Goal: Information Seeking & Learning: Learn about a topic

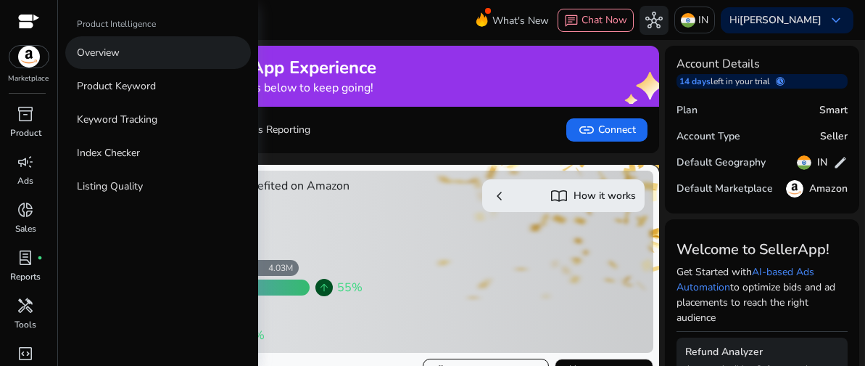
click at [104, 49] on p "Overview" at bounding box center [98, 52] width 43 height 15
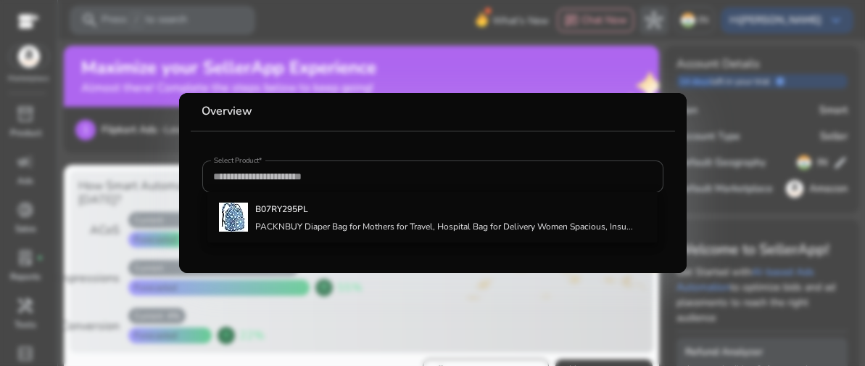
click at [556, 299] on div at bounding box center [432, 183] width 865 height 366
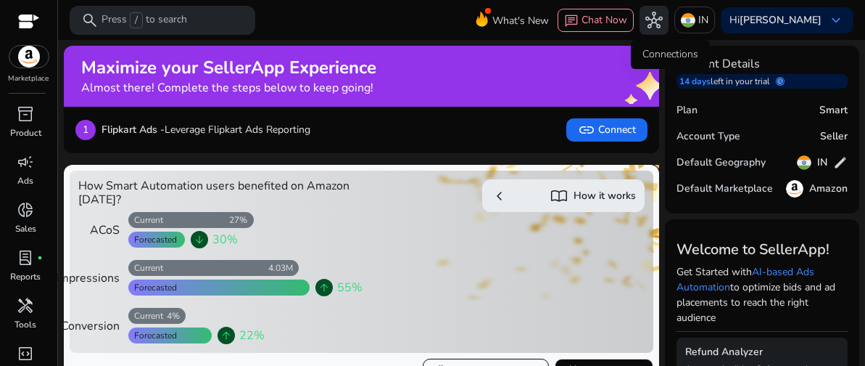
click at [663, 26] on span "hub" at bounding box center [653, 20] width 17 height 17
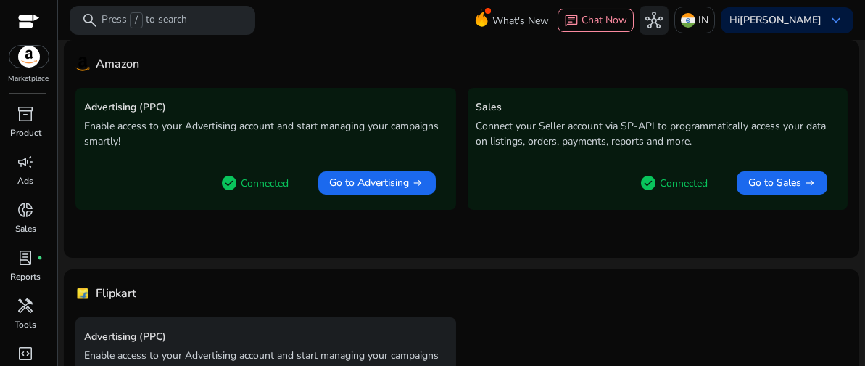
scroll to position [220, 0]
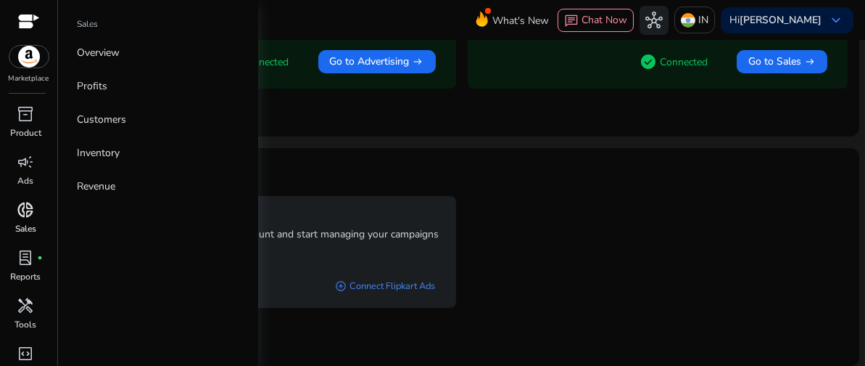
click at [38, 220] on link "donut_small Sales" at bounding box center [25, 222] width 51 height 48
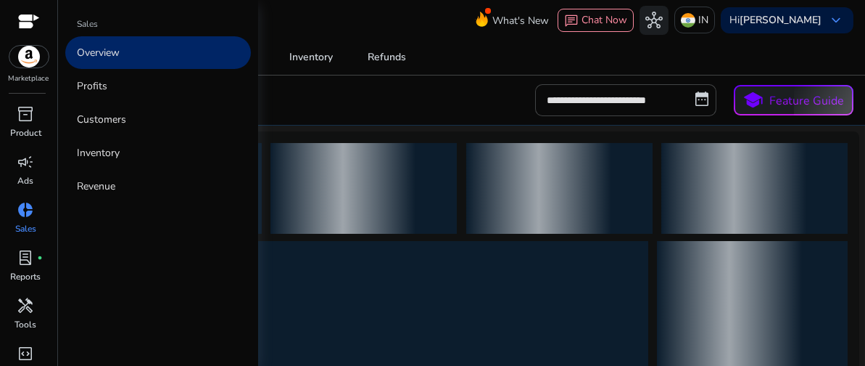
click at [124, 54] on link "Overview" at bounding box center [158, 52] width 186 height 33
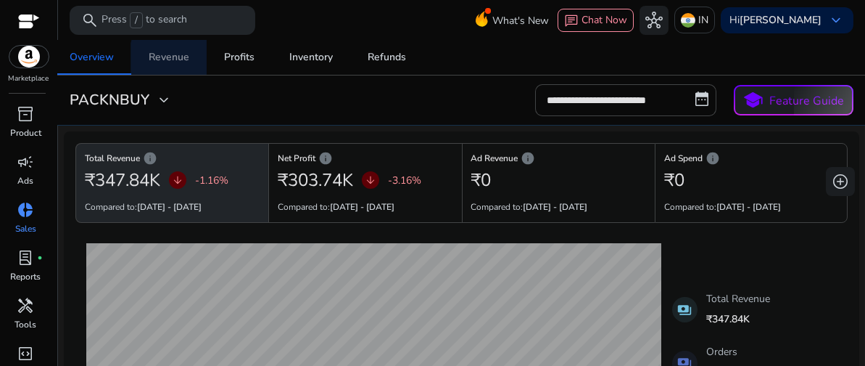
click at [185, 59] on div "Revenue" at bounding box center [169, 57] width 41 height 10
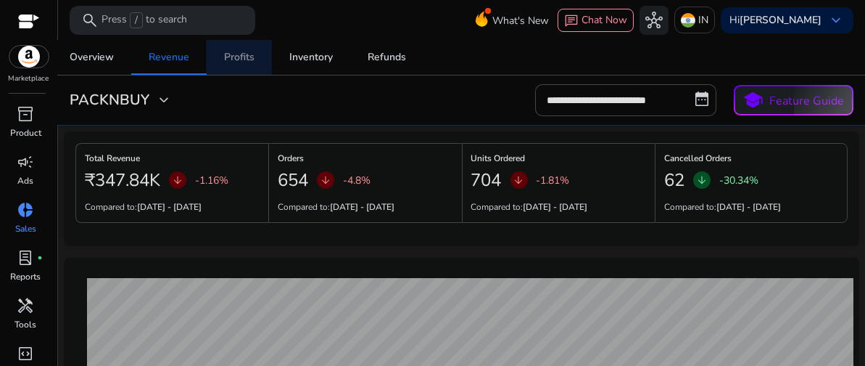
click at [244, 56] on div "Profits" at bounding box center [239, 57] width 30 height 10
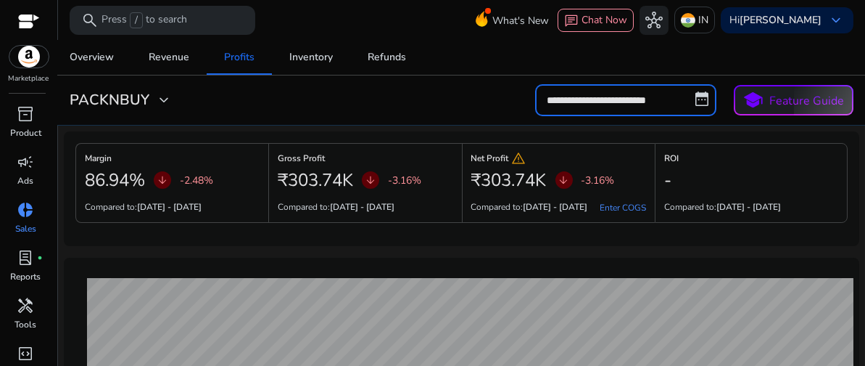
click at [610, 105] on input "**********" at bounding box center [625, 100] width 181 height 32
select select "*"
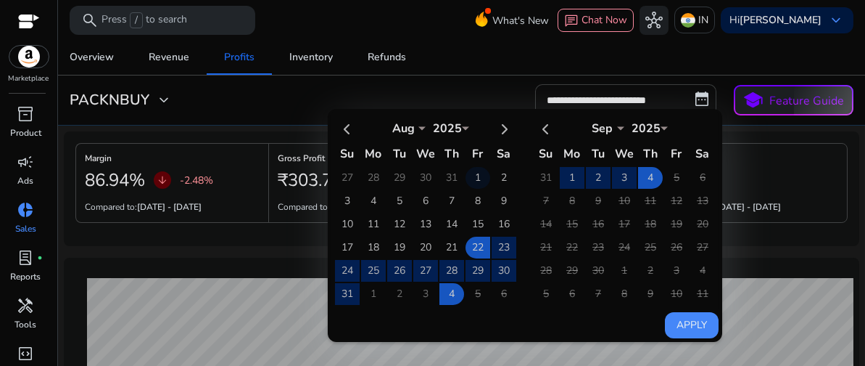
click at [469, 175] on td "1" at bounding box center [478, 178] width 25 height 22
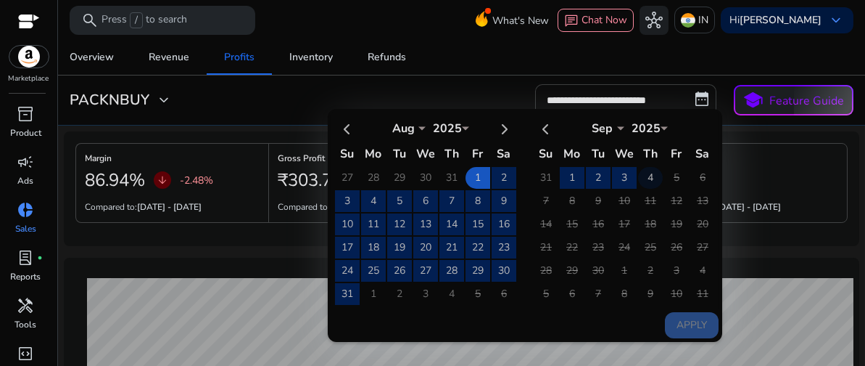
click at [638, 176] on td "4" at bounding box center [650, 178] width 25 height 22
click at [677, 320] on button "Apply" at bounding box center [692, 325] width 54 height 26
type input "**********"
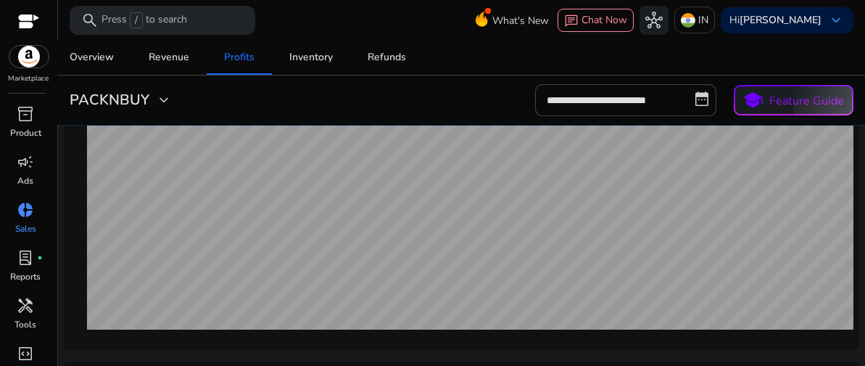
scroll to position [172, 0]
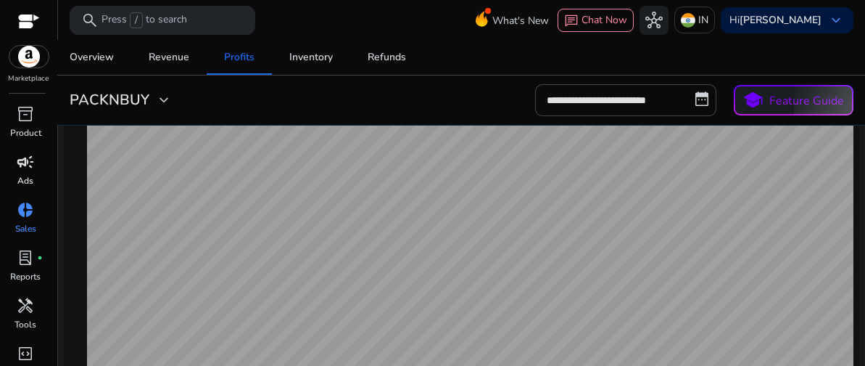
click at [12, 174] on link "campaign Ads" at bounding box center [25, 174] width 51 height 48
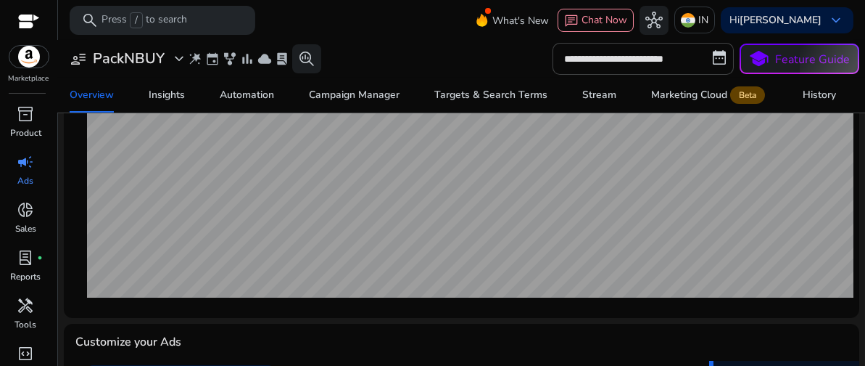
scroll to position [142, 0]
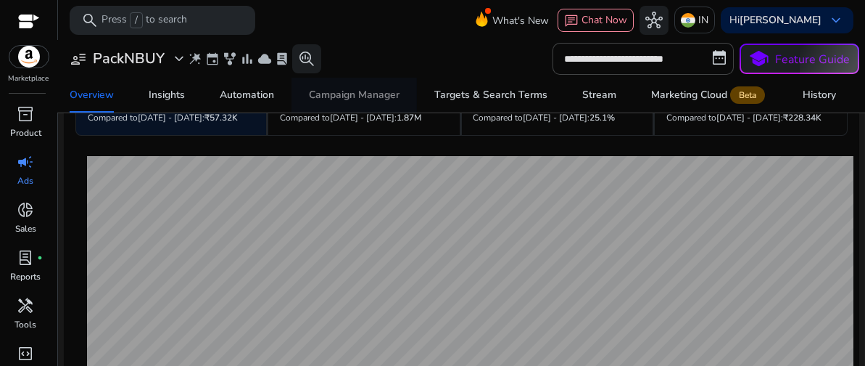
click at [315, 96] on div "Campaign Manager" at bounding box center [354, 95] width 91 height 10
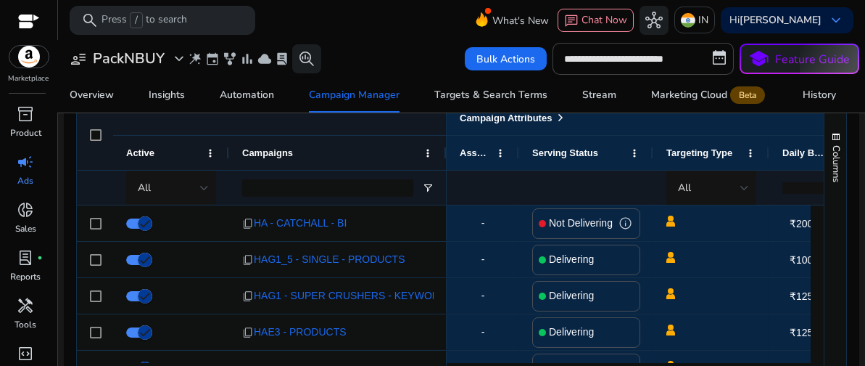
scroll to position [751, 0]
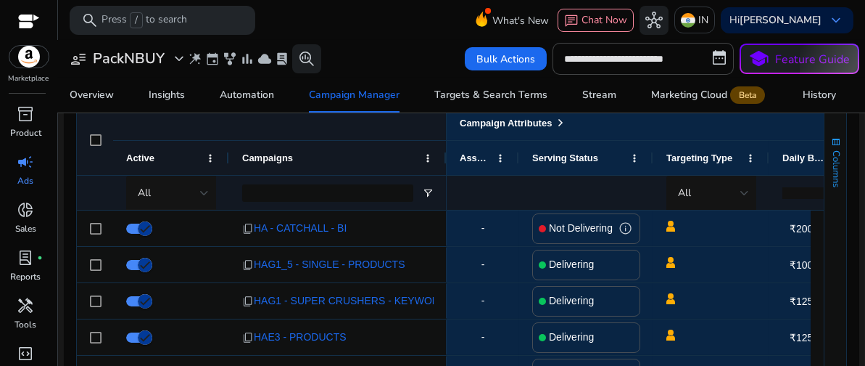
click at [830, 171] on span "Columns" at bounding box center [836, 168] width 13 height 37
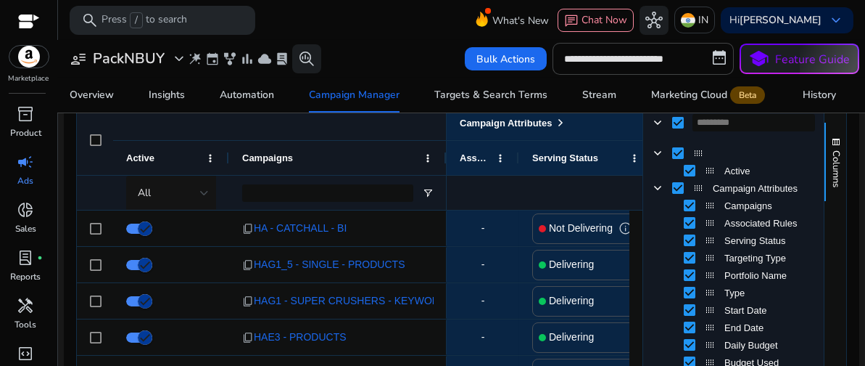
click at [326, 126] on div "Campaign Attributes" at bounding box center [262, 122] width 370 height 35
click at [197, 188] on div "All" at bounding box center [169, 193] width 62 height 16
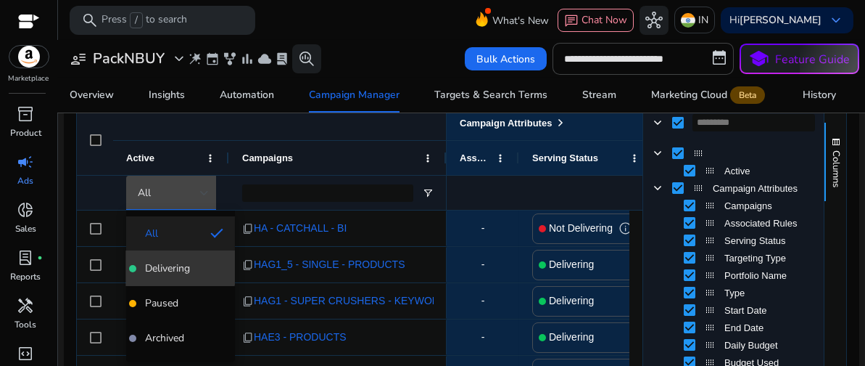
click at [179, 262] on span "Delivering" at bounding box center [167, 268] width 45 height 15
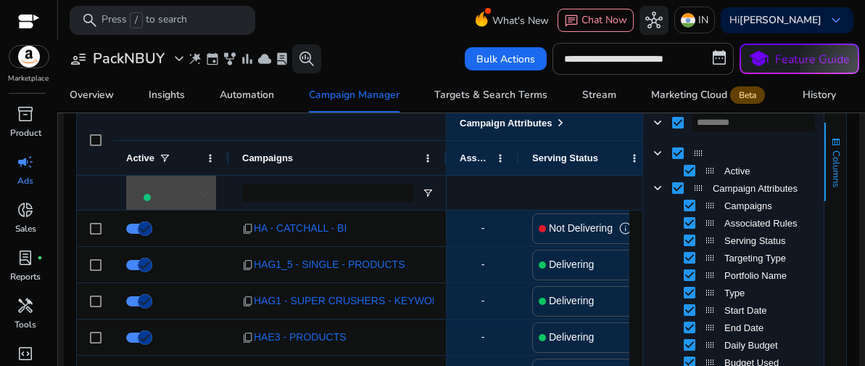
click at [836, 152] on span "Columns" at bounding box center [836, 168] width 13 height 37
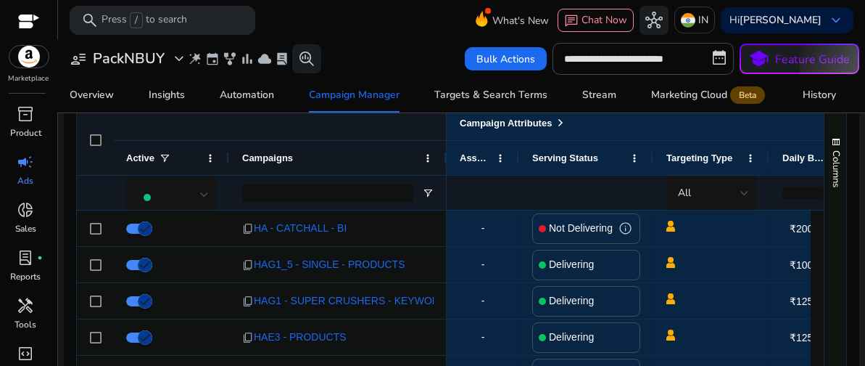
click at [159, 159] on span at bounding box center [165, 158] width 12 height 12
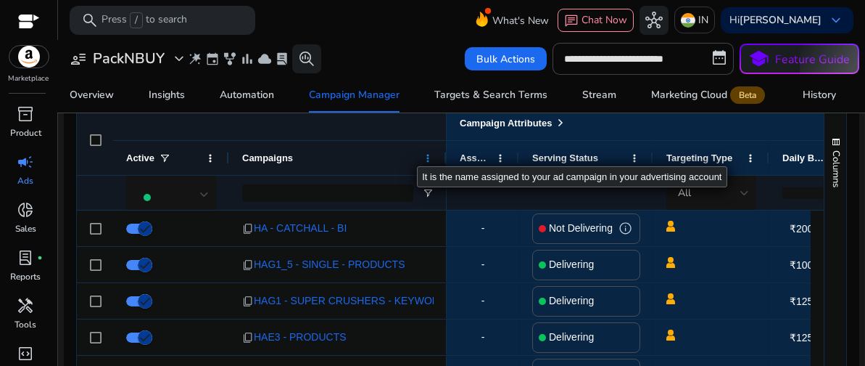
click at [424, 154] on span at bounding box center [428, 158] width 12 height 12
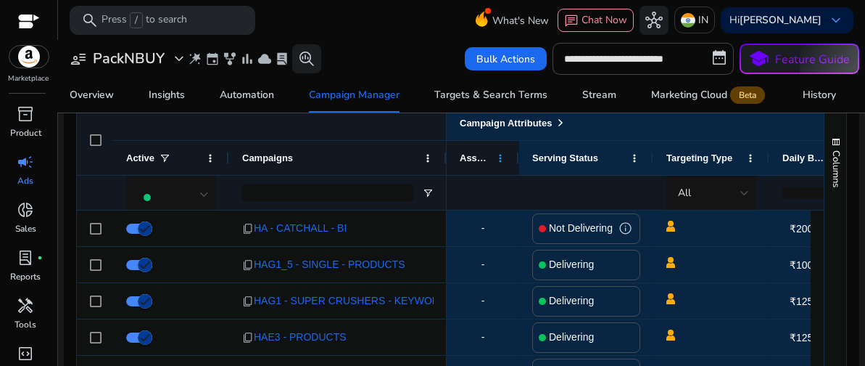
click at [498, 156] on span at bounding box center [501, 158] width 12 height 12
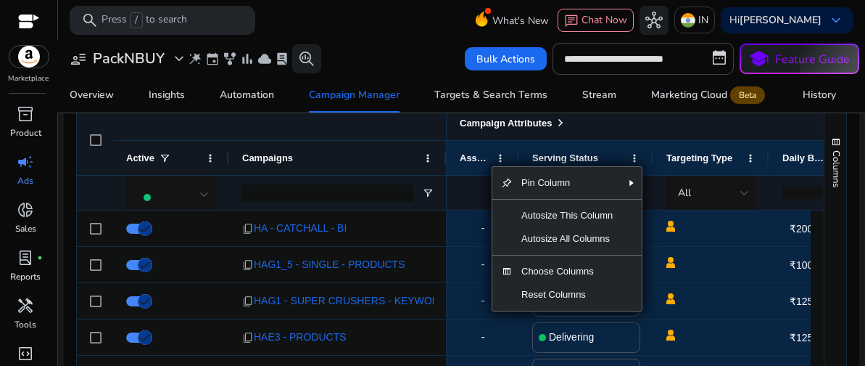
click at [622, 131] on div "Campaign Attributes" at bounding box center [695, 122] width 471 height 19
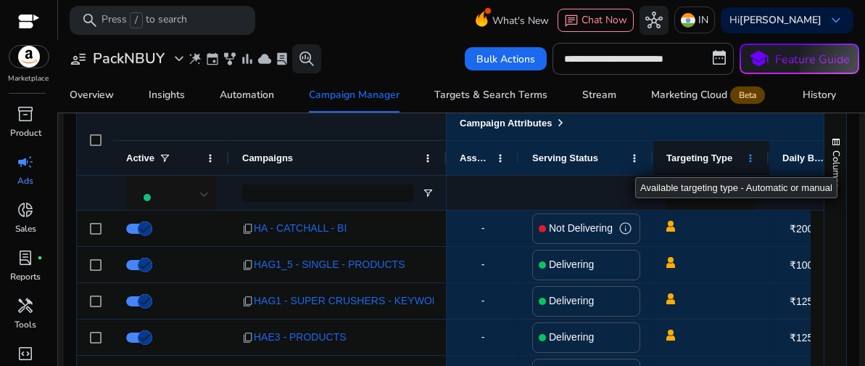
click at [748, 159] on span at bounding box center [751, 158] width 12 height 12
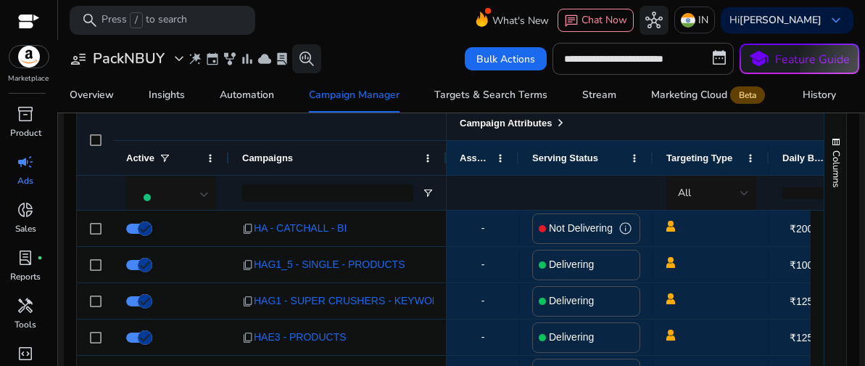
click at [663, 133] on div "Campaign Attributes" at bounding box center [695, 122] width 497 height 35
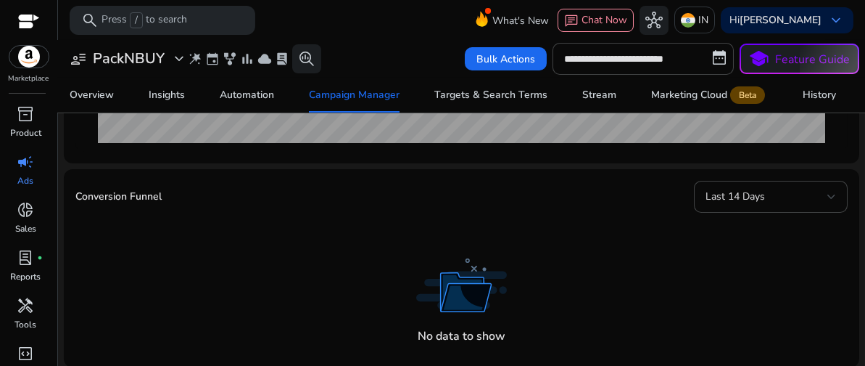
scroll to position [111, 0]
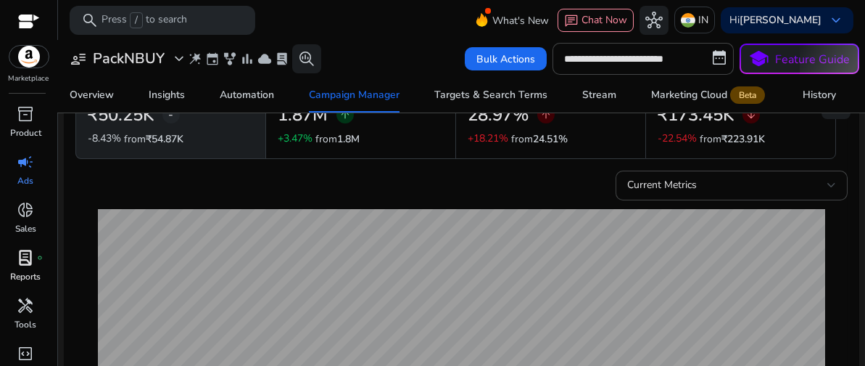
click at [31, 256] on span "lab_profile" at bounding box center [25, 257] width 17 height 17
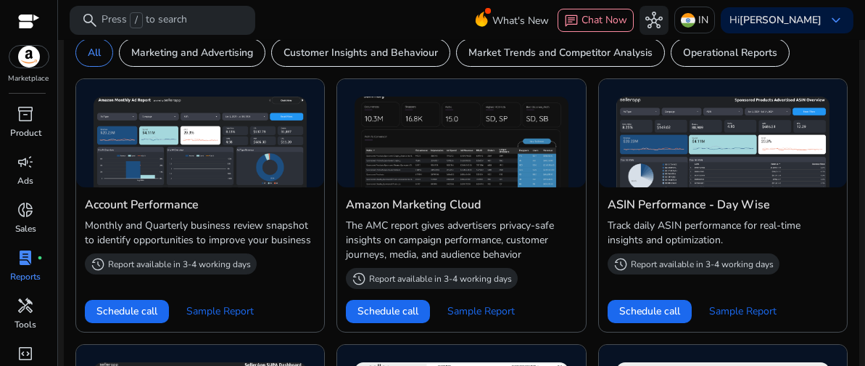
scroll to position [522, 0]
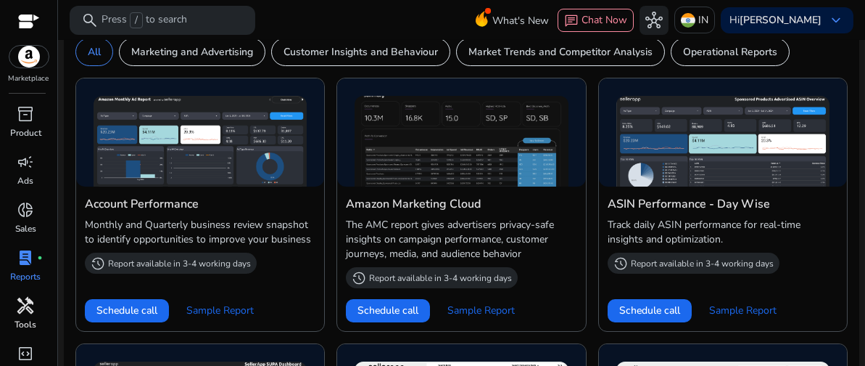
click at [34, 314] on span "handyman" at bounding box center [25, 305] width 17 height 17
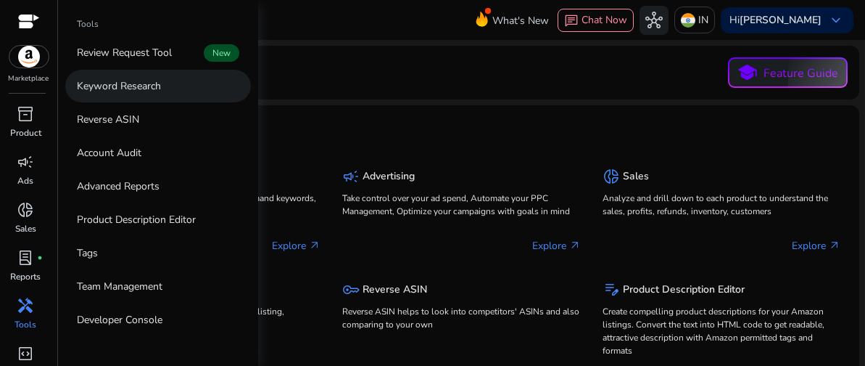
click at [144, 96] on link "Keyword Research" at bounding box center [158, 86] width 186 height 33
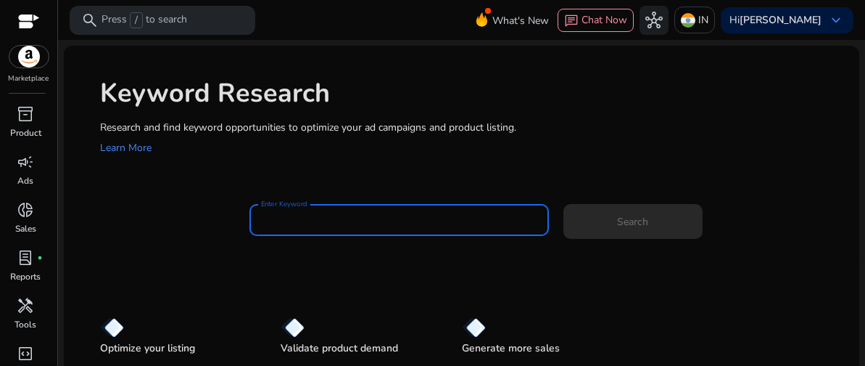
click at [491, 223] on input "Enter Keyword" at bounding box center [399, 220] width 276 height 16
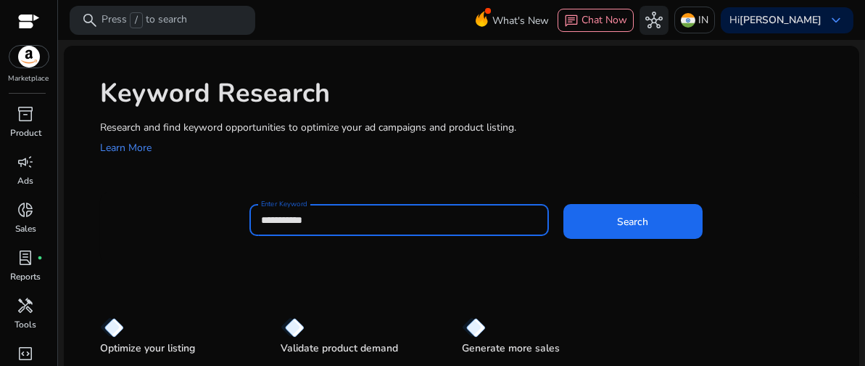
type input "**********"
click at [564, 204] on button "Search" at bounding box center [633, 221] width 139 height 35
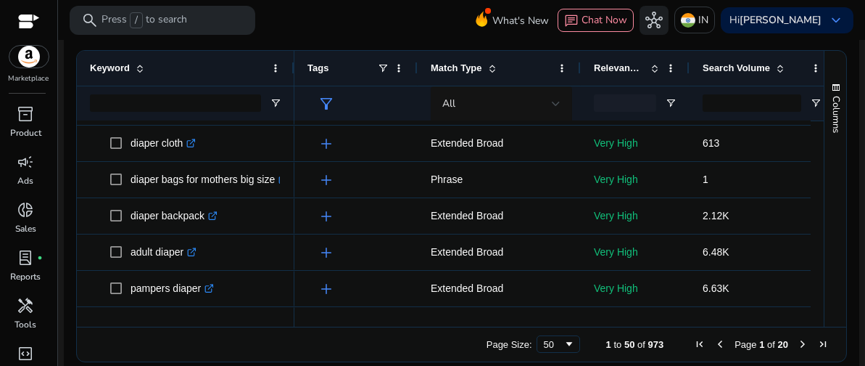
scroll to position [1621, 0]
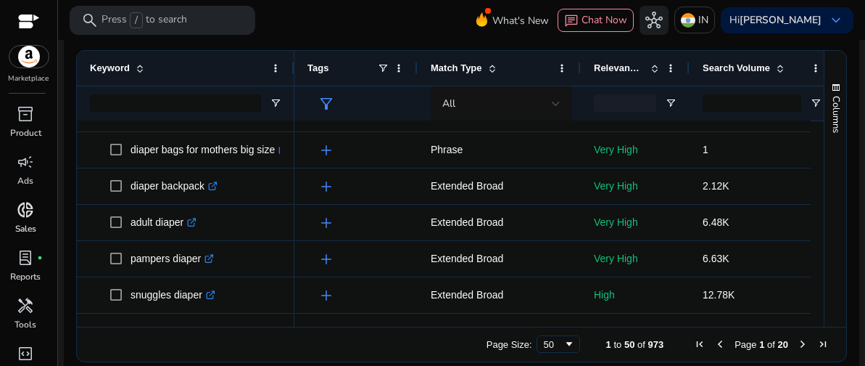
click at [25, 213] on span "donut_small" at bounding box center [25, 209] width 17 height 17
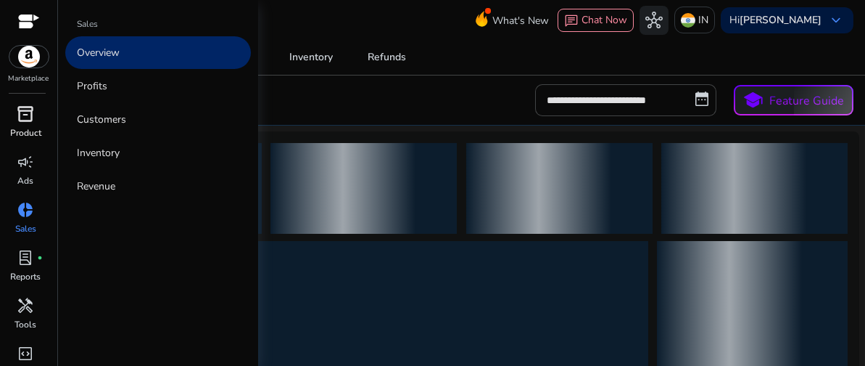
click at [30, 107] on span "inventory_2" at bounding box center [25, 113] width 17 height 17
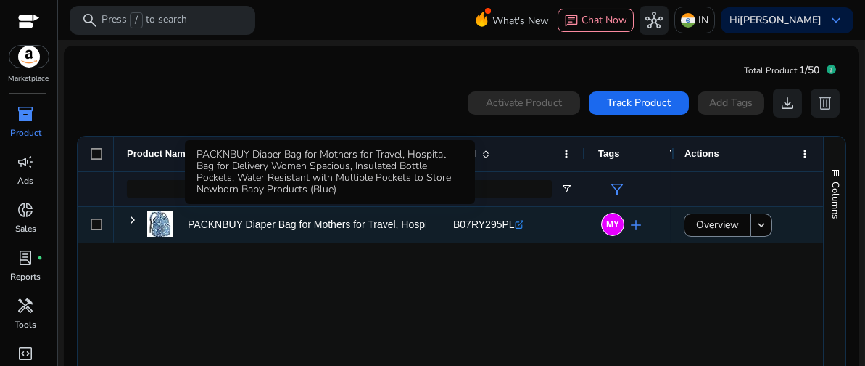
click at [392, 223] on p "PACKNBUY Diaper Bag for Mothers for Travel, Hospital Bag for..." at bounding box center [335, 225] width 294 height 30
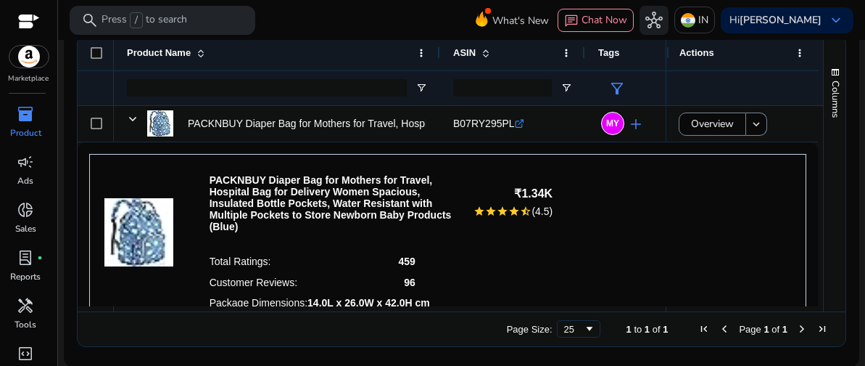
click at [380, 189] on p "PACKNBUY Diaper Bag for Mothers for Travel, Hospital Bag for Delivery Women Spa…" at bounding box center [333, 203] width 247 height 58
